Goal: Obtain resource: Download file/media

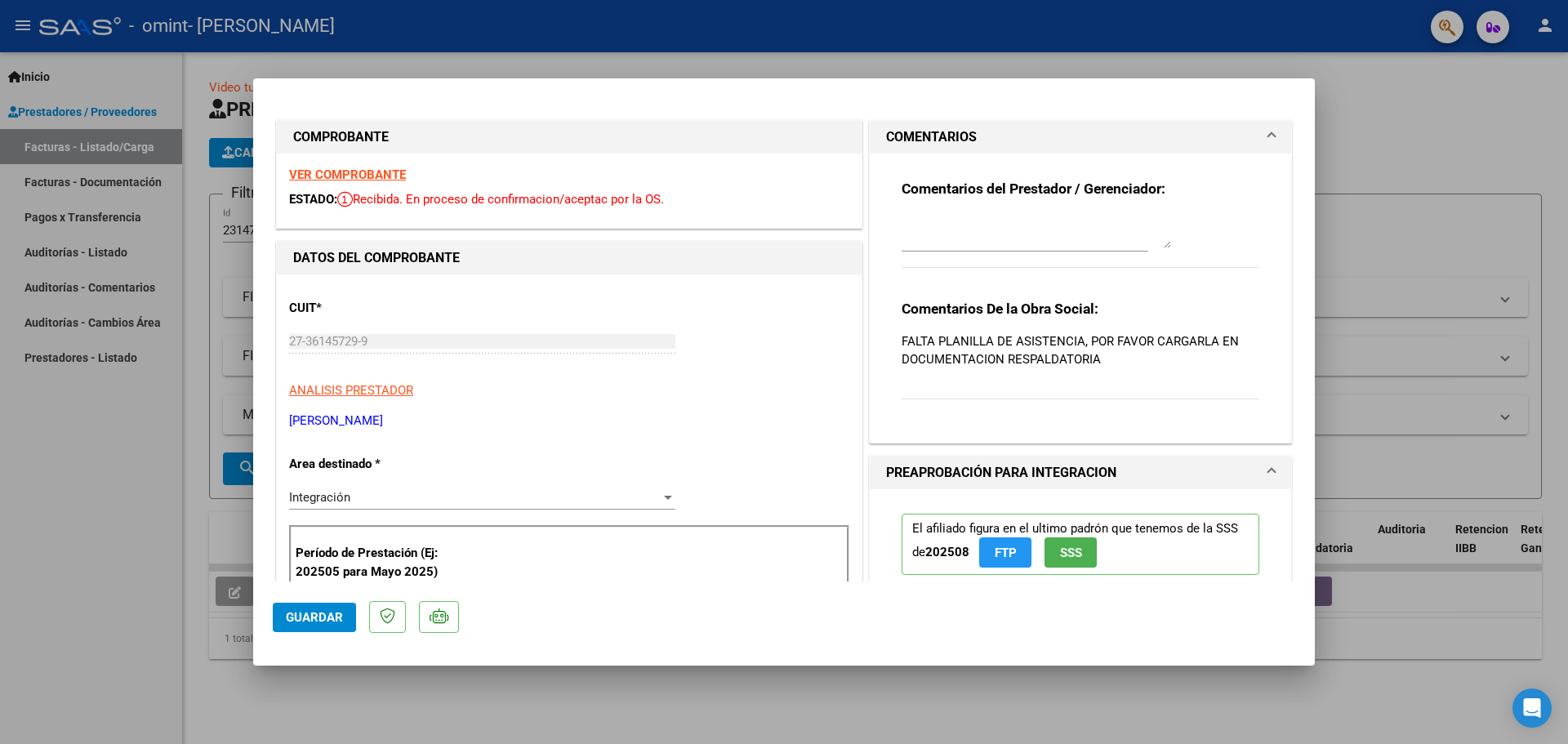
click at [1377, 104] on div at bounding box center [784, 372] width 1568 height 744
type input "$ 0,00"
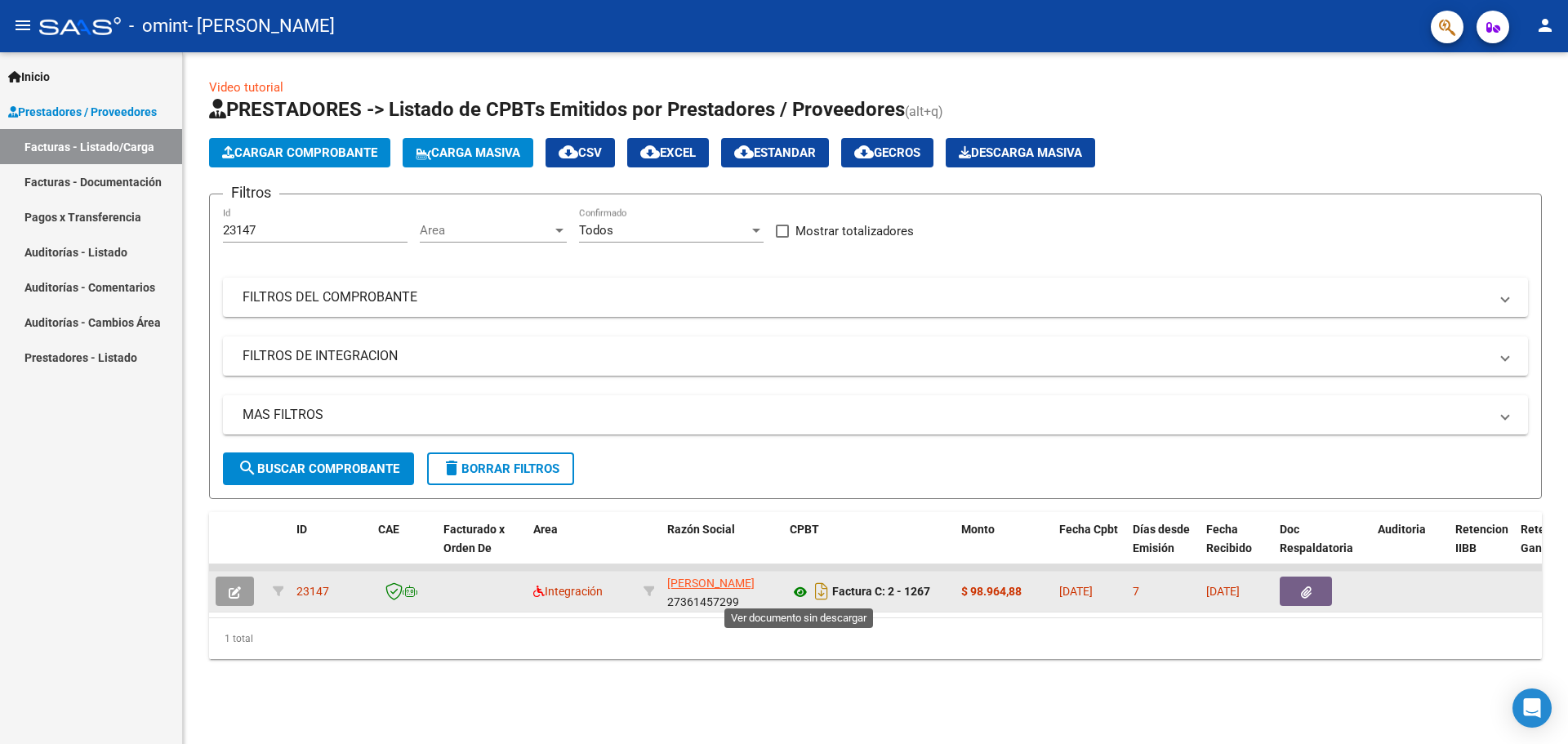
click at [799, 596] on icon at bounding box center [800, 591] width 21 height 20
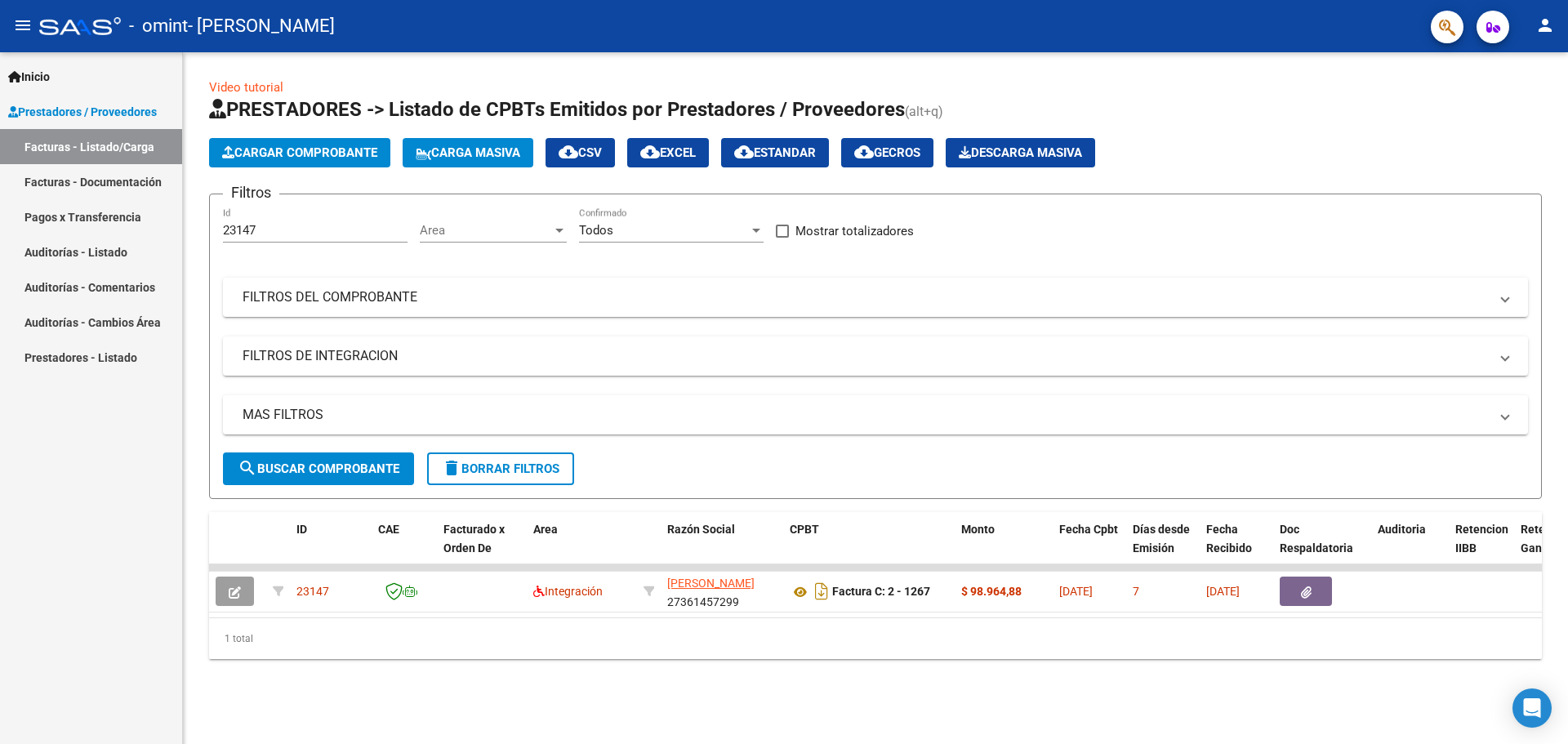
click at [107, 143] on link "Facturas - Listado/Carga" at bounding box center [91, 147] width 182 height 35
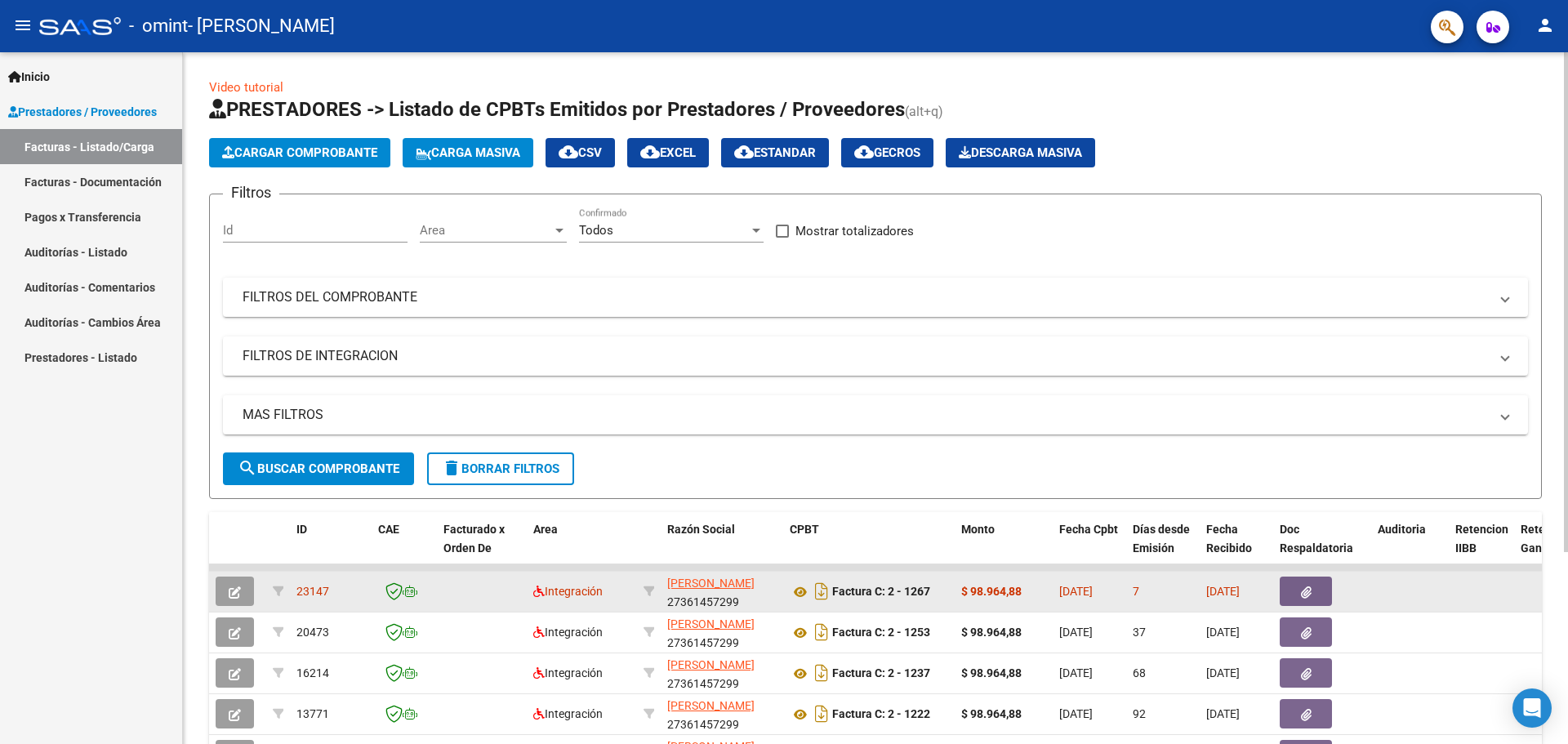
drag, startPoint x: 1521, startPoint y: 546, endPoint x: 1205, endPoint y: 592, distance: 319.3
click at [1205, 592] on div "ID CAE Facturado x Orden De Area Razón Social CPBT Monto Fecha Cpbt Días desde …" at bounding box center [875, 727] width 1333 height 432
